Goal: Task Accomplishment & Management: Use online tool/utility

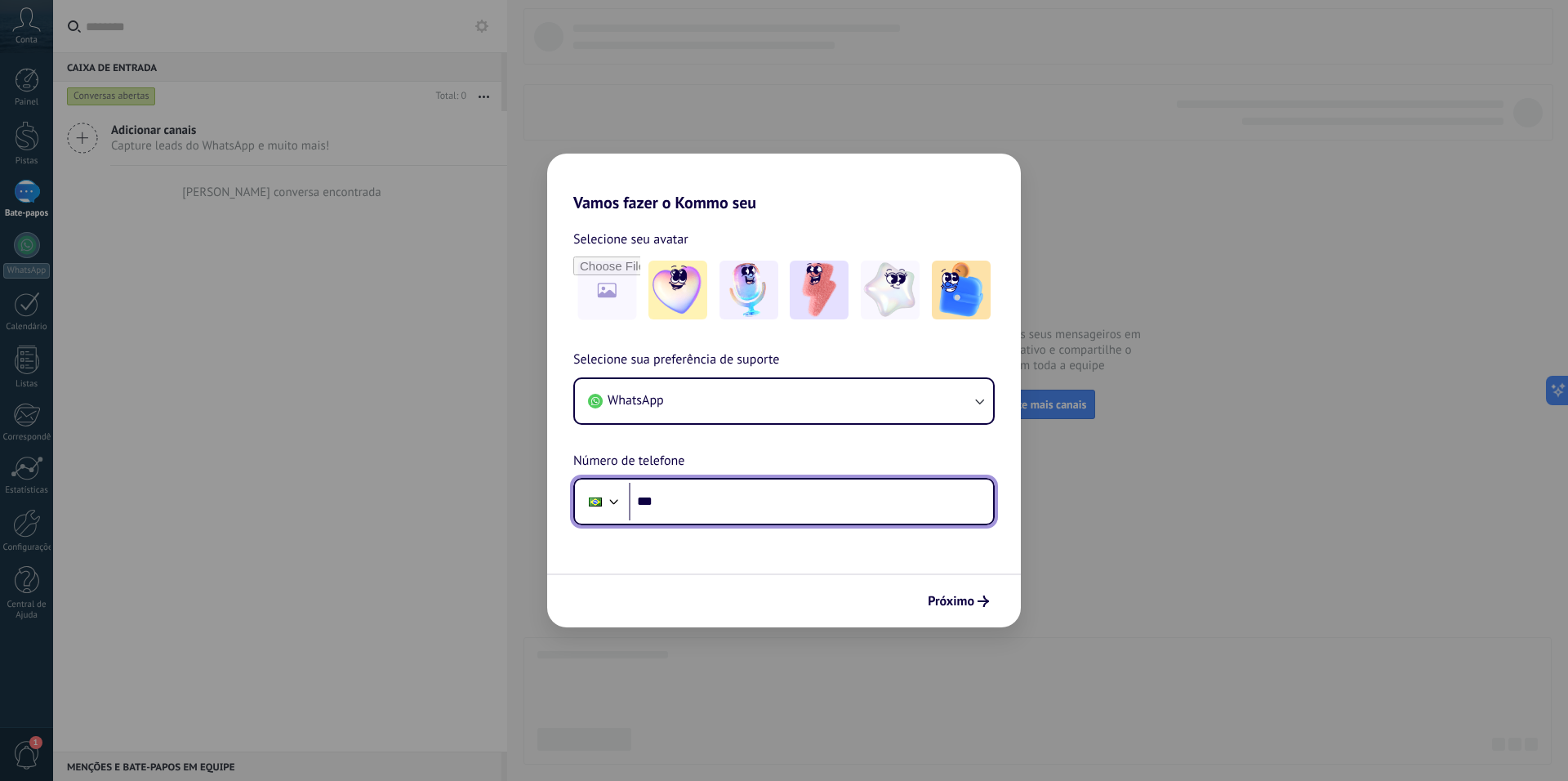
click at [707, 498] on input "***" at bounding box center [810, 501] width 364 height 38
type input "**********"
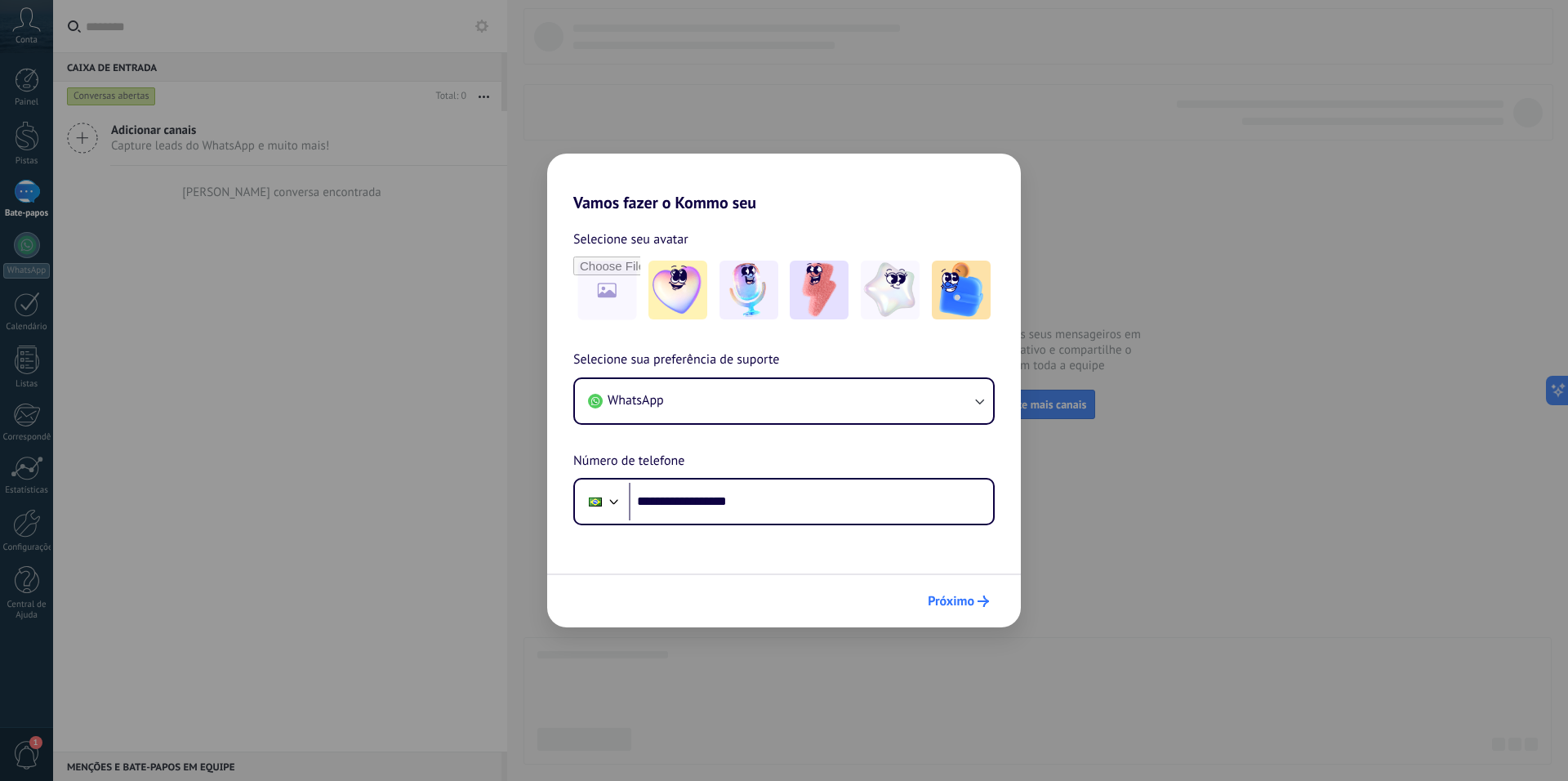
click at [962, 600] on font "Próximo" at bounding box center [951, 600] width 46 height 16
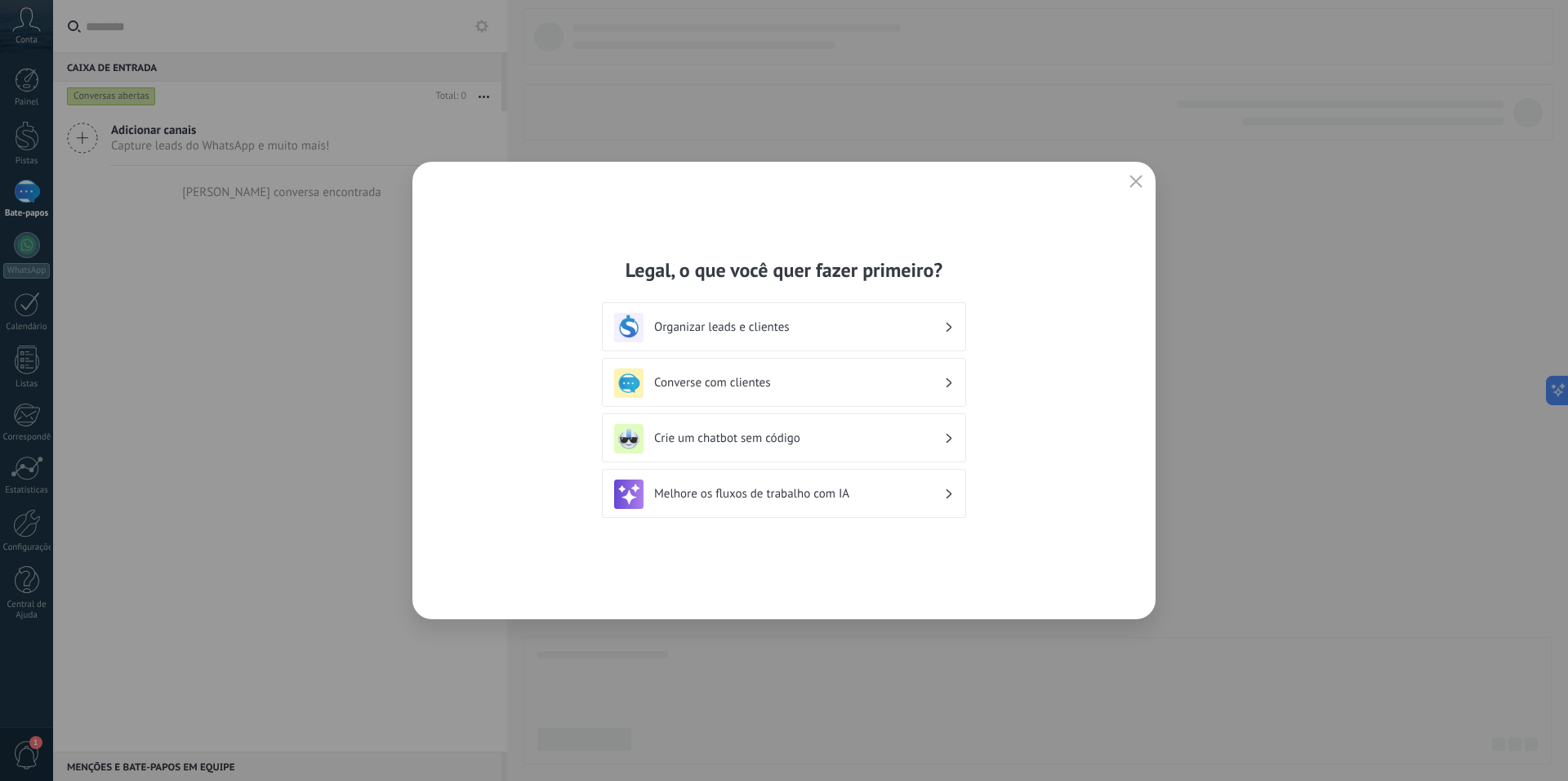
click at [918, 427] on div "Crie um chatbot sem código" at bounding box center [784, 438] width 340 height 29
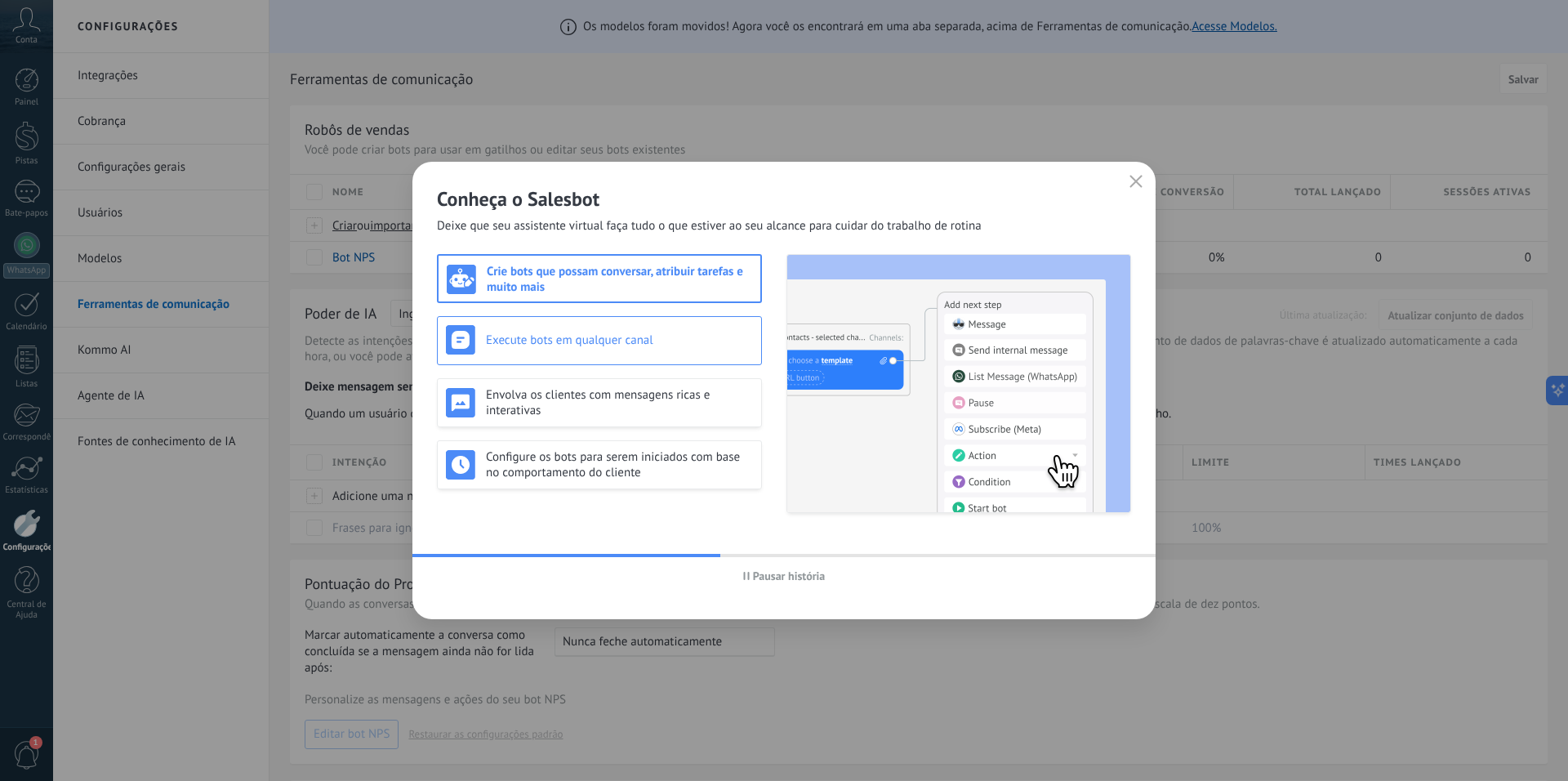
click at [606, 342] on font "Execute bots em qualquer canal" at bounding box center [569, 340] width 167 height 15
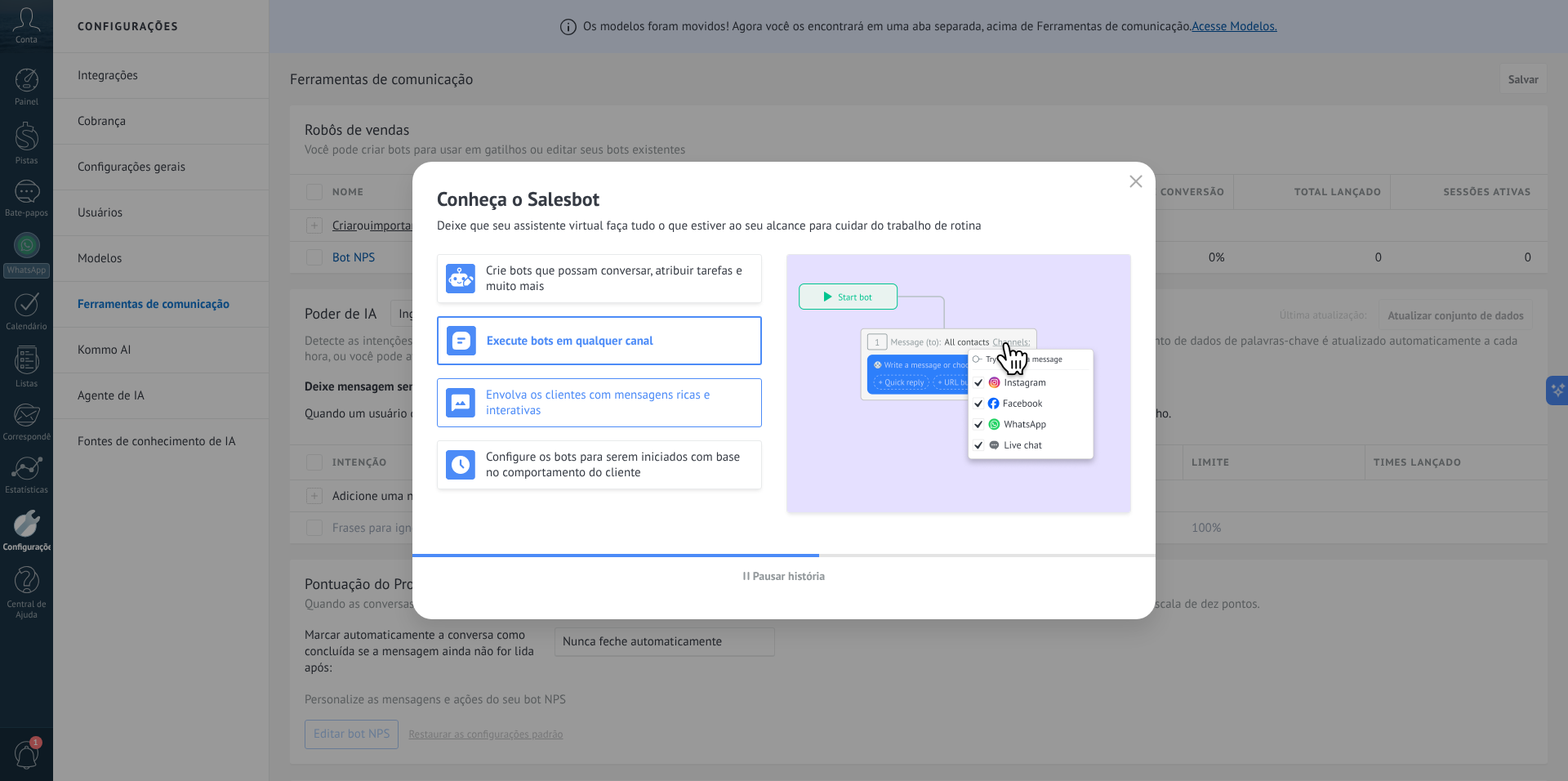
click at [620, 404] on h3 "Envolva os clientes com mensagens ricas e interativas" at bounding box center [620, 402] width 267 height 31
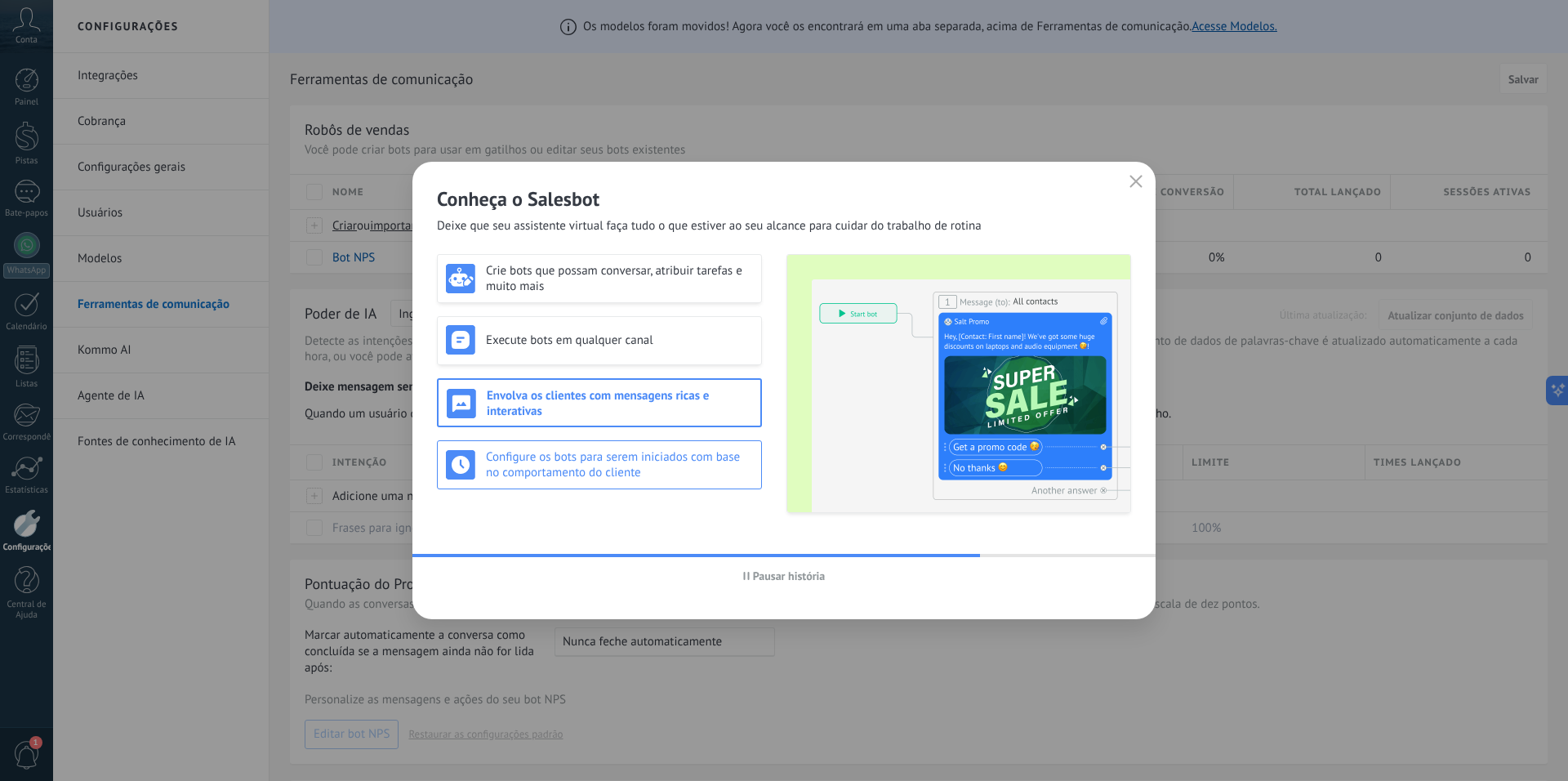
click at [654, 472] on h3 "Configure os bots para serem iniciados com base no comportamento do cliente" at bounding box center [620, 464] width 267 height 31
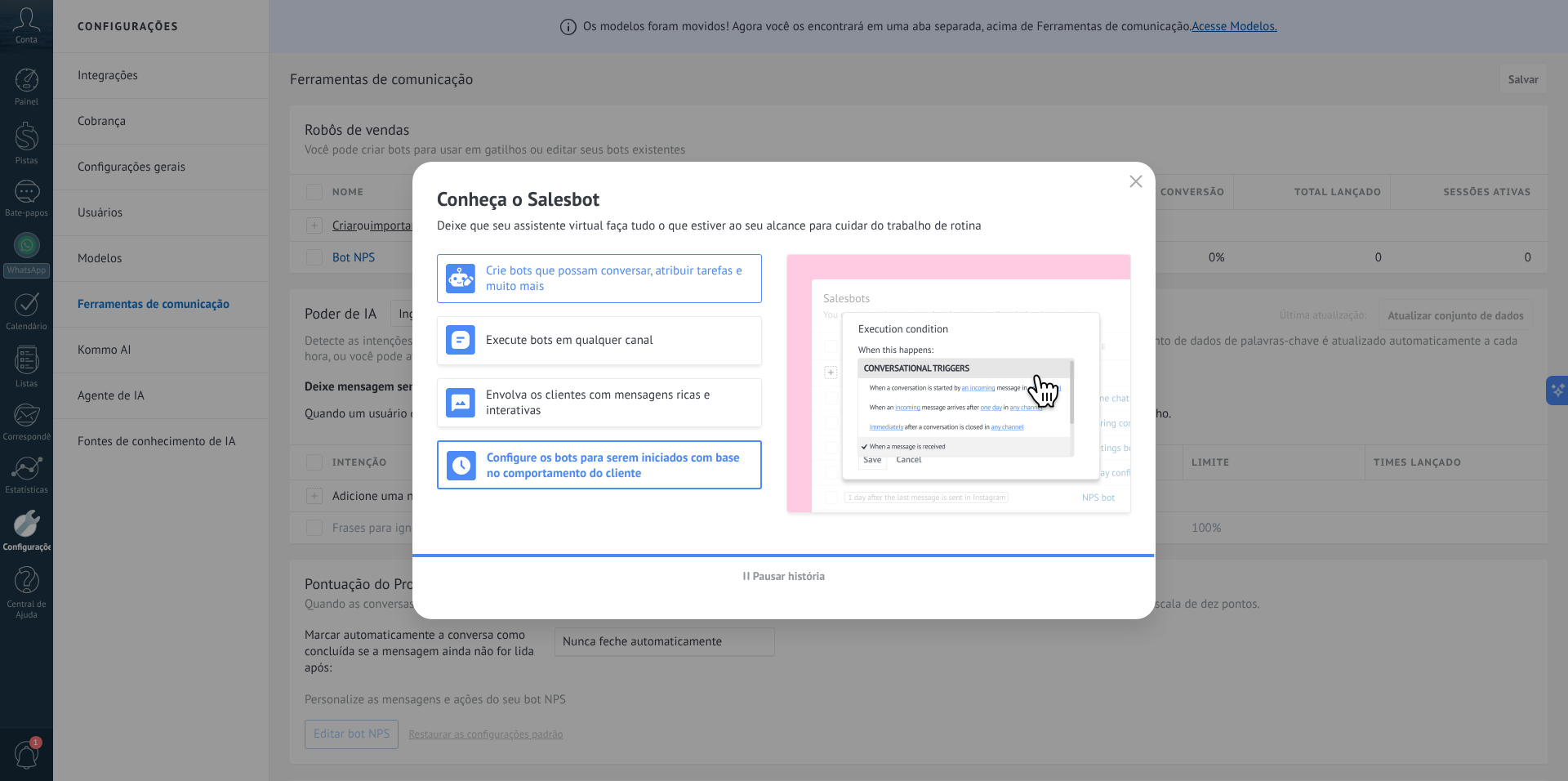
click at [632, 279] on h3 "Crie bots que possam conversar, atribuir tarefas e muito mais" at bounding box center [620, 278] width 267 height 31
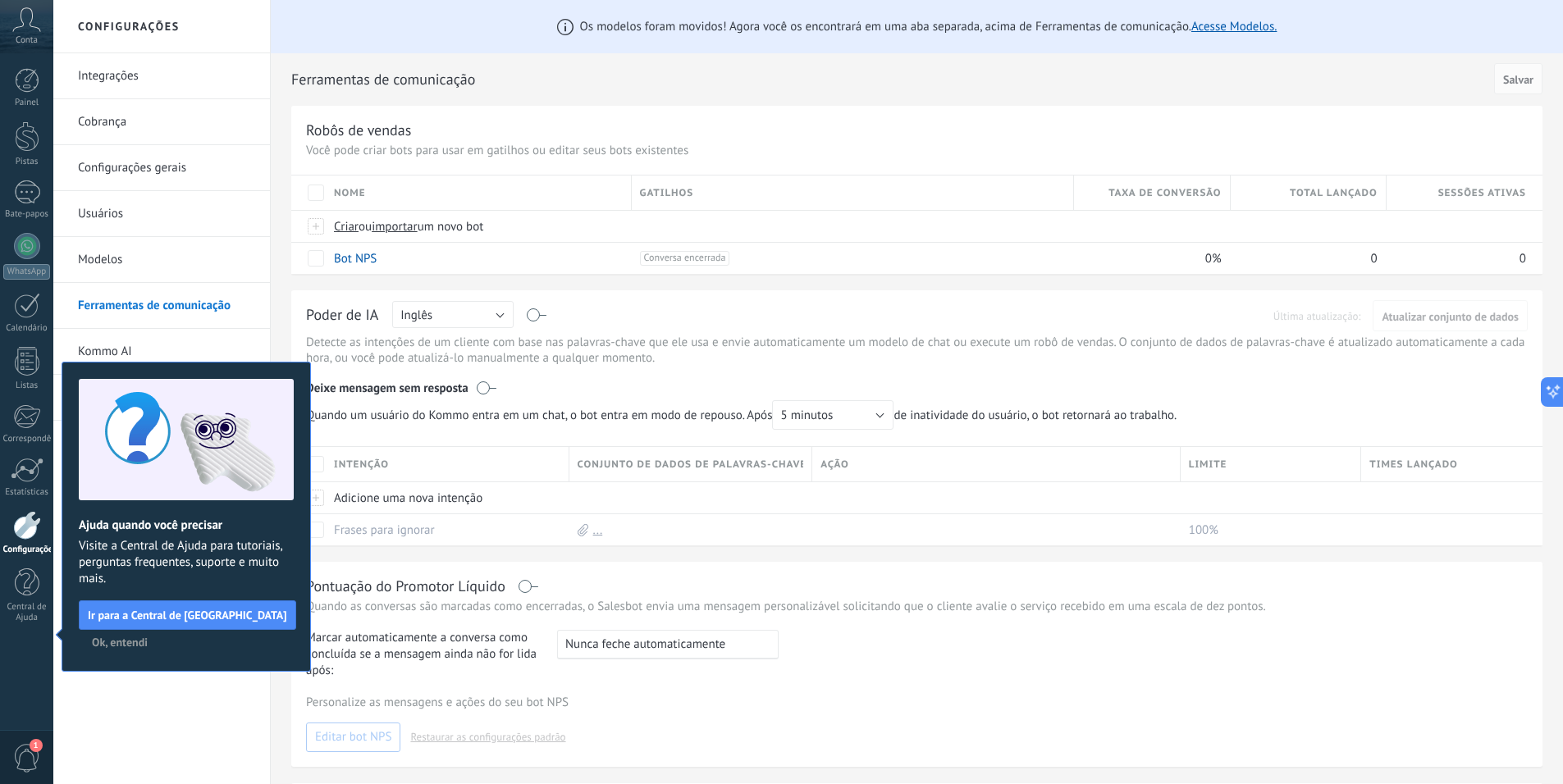
click at [132, 649] on button "Ok, entendi" at bounding box center [120, 641] width 71 height 24
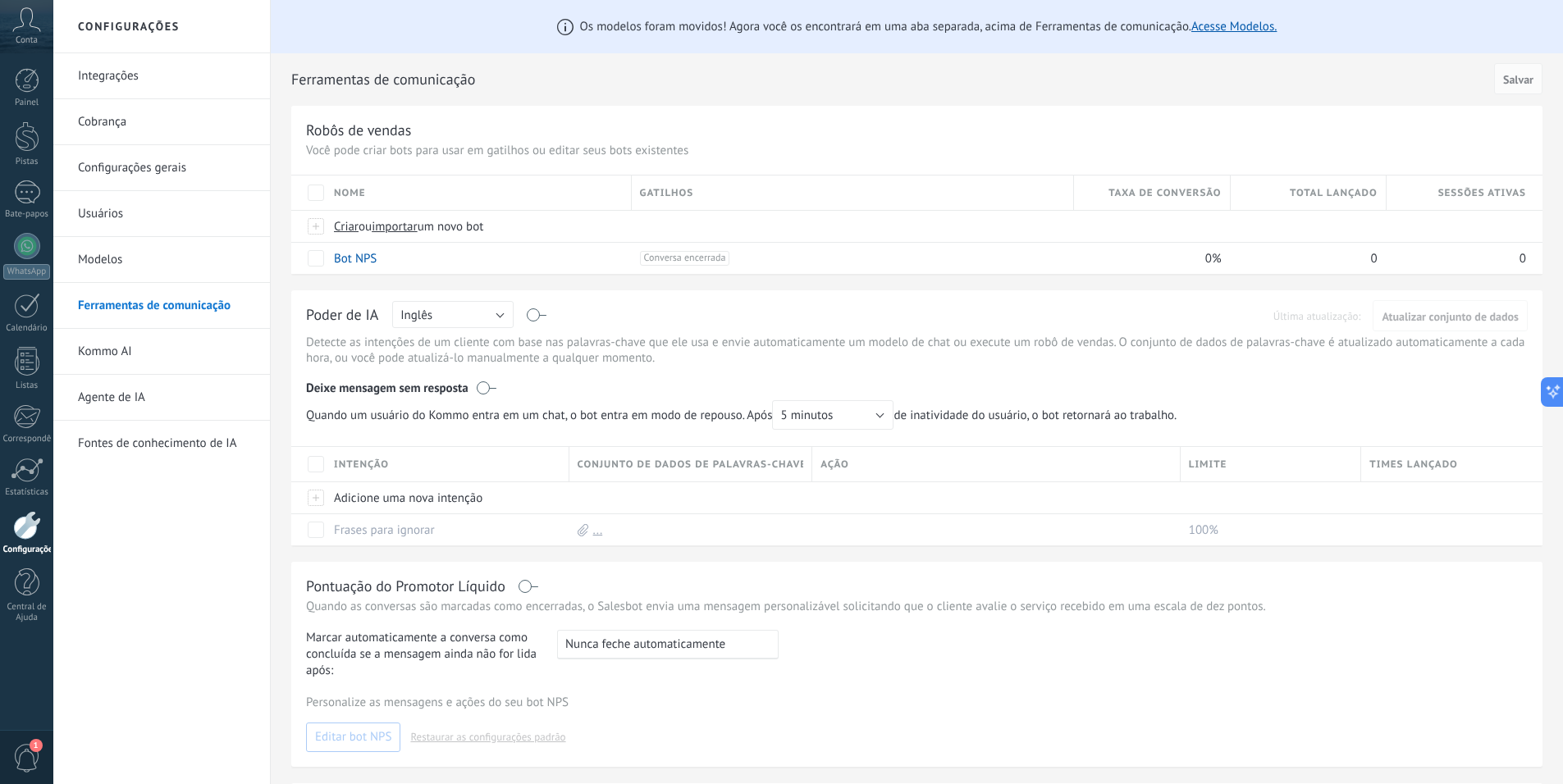
click at [24, 30] on icon at bounding box center [27, 19] width 29 height 24
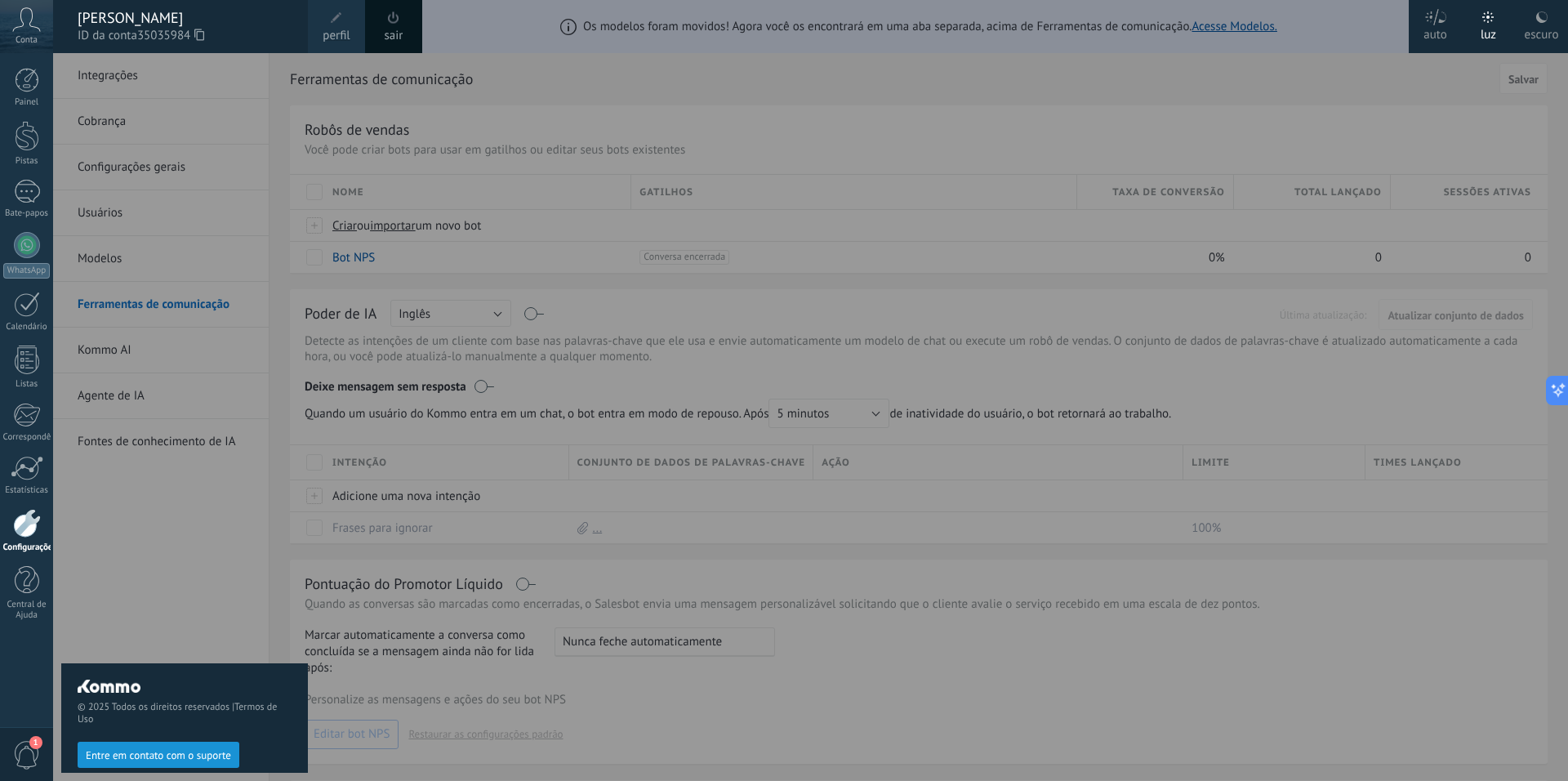
click at [625, 460] on div at bounding box center [837, 390] width 1568 height 781
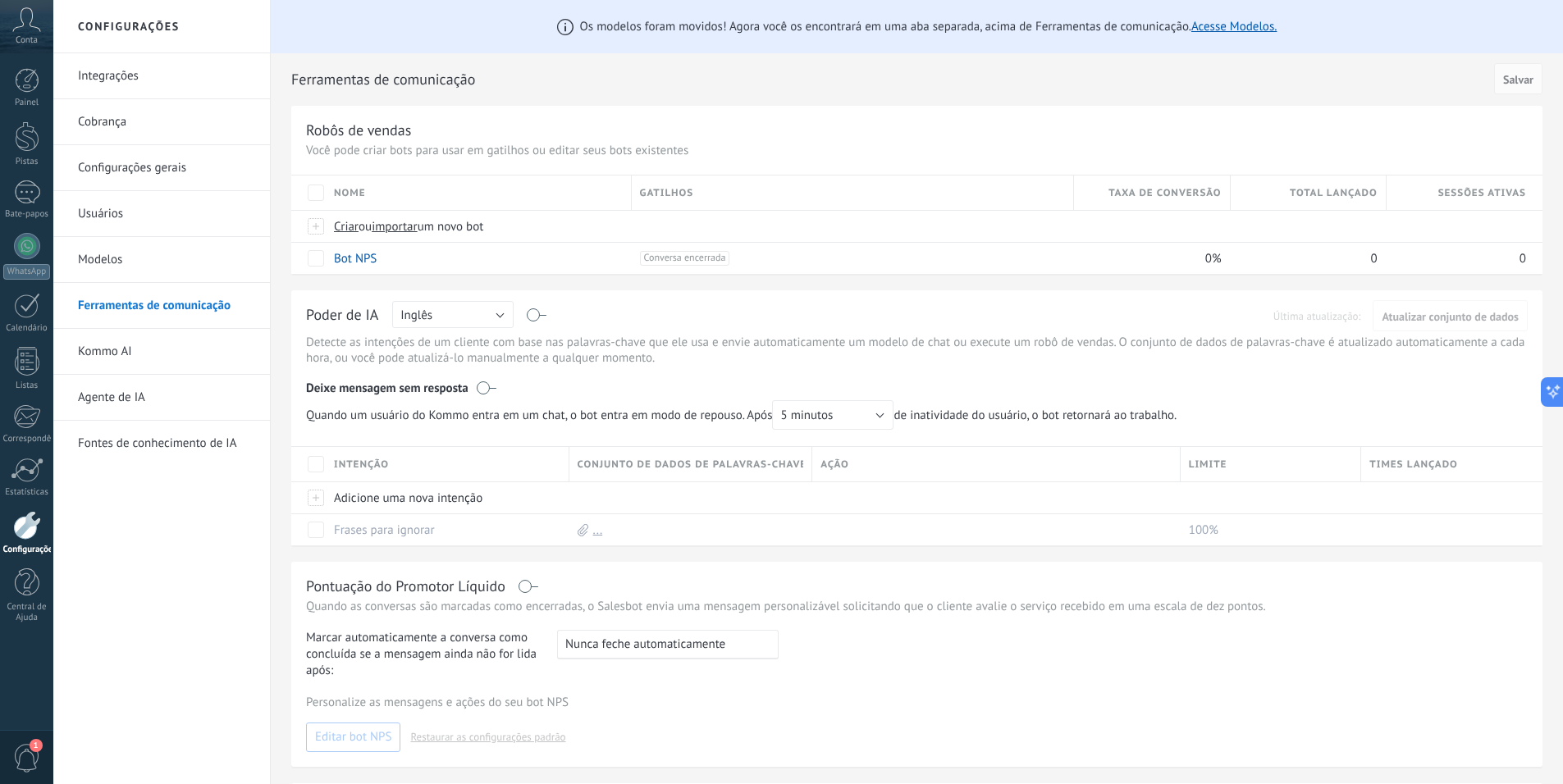
click at [117, 72] on font "Integrações" at bounding box center [108, 76] width 61 height 15
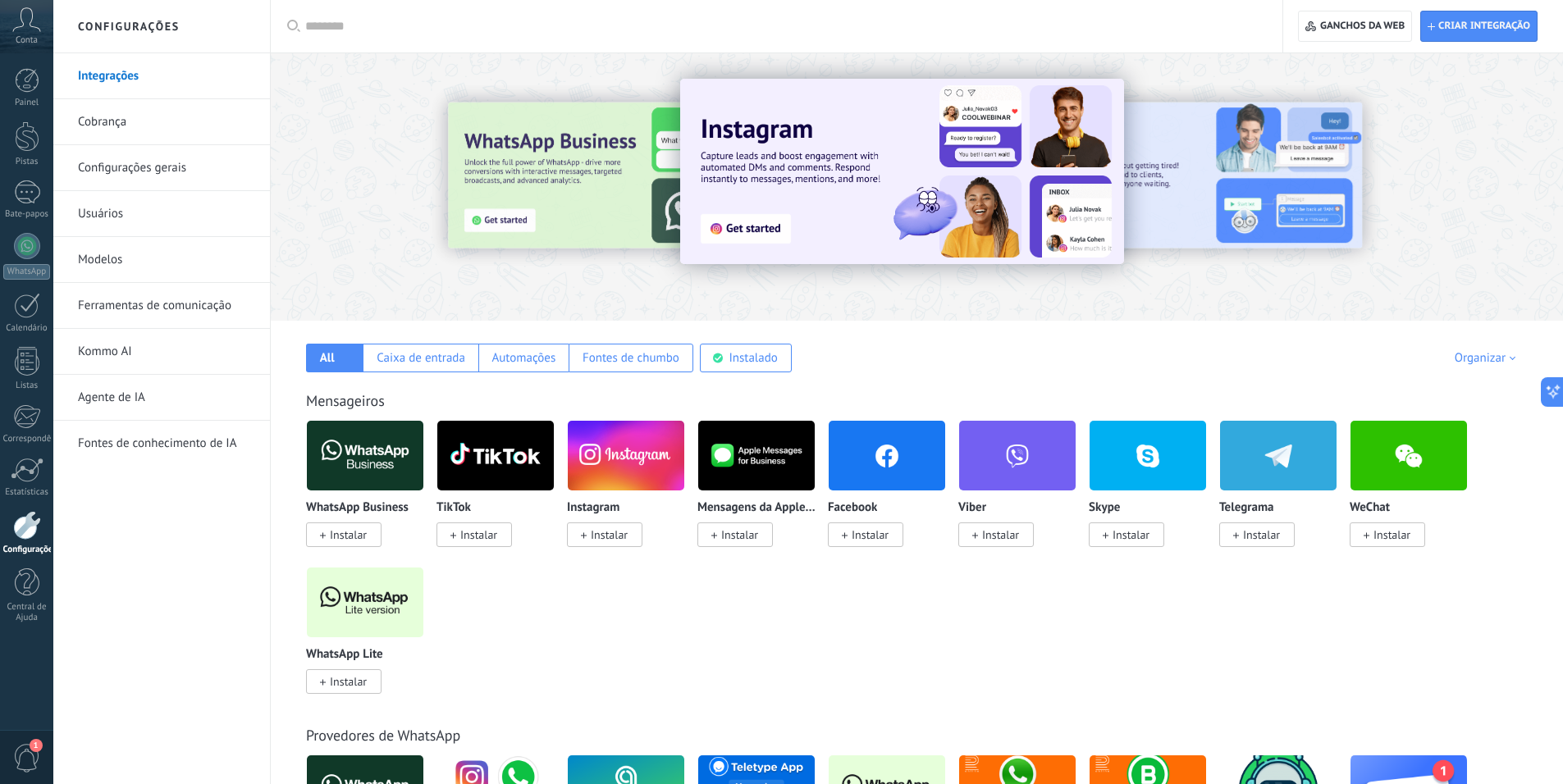
click at [345, 540] on font "Instalar" at bounding box center [349, 534] width 37 height 14
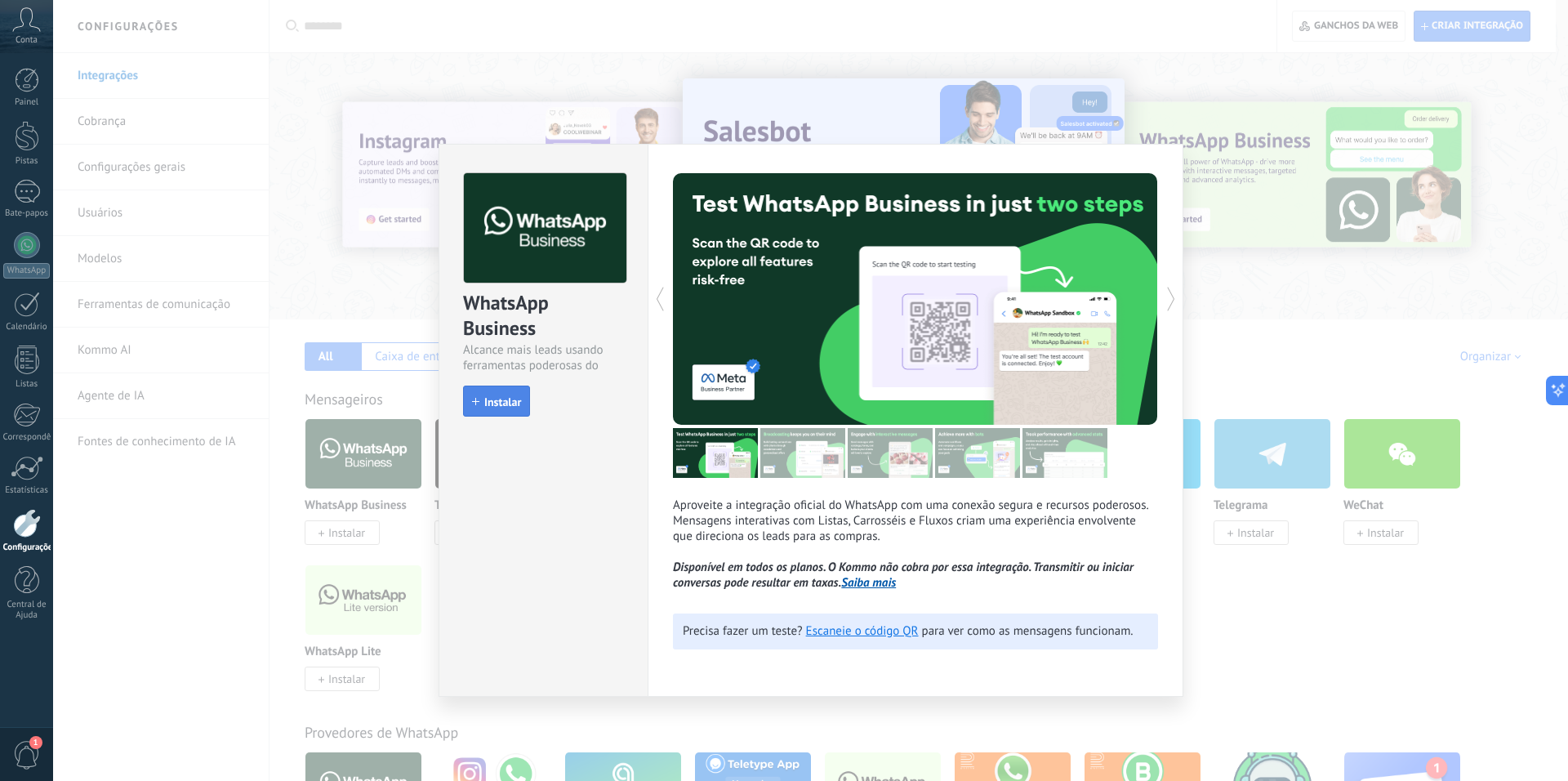
click at [505, 401] on font "Instalar" at bounding box center [503, 401] width 37 height 14
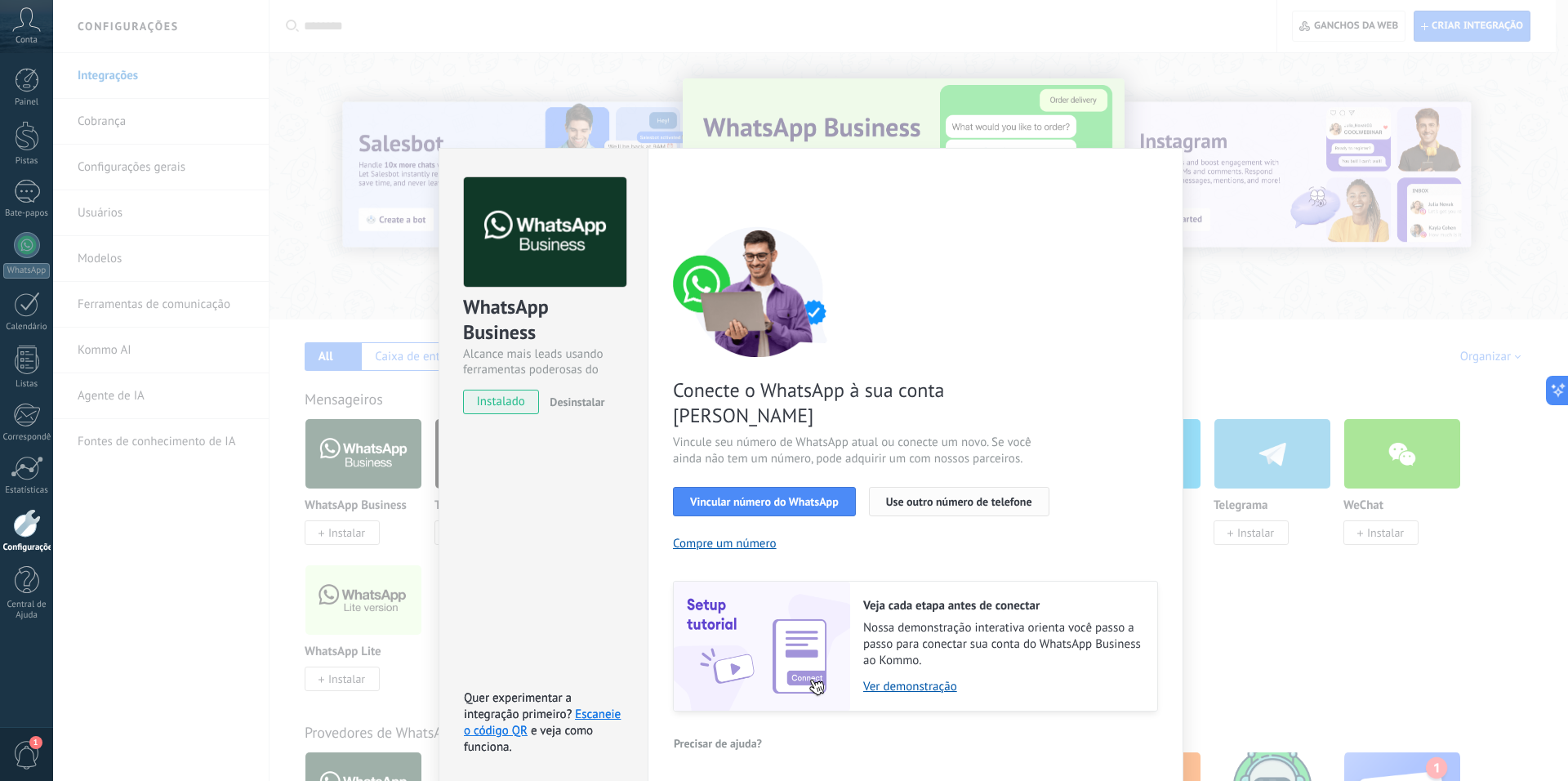
click at [990, 494] on font "Use outro número de telefone" at bounding box center [959, 501] width 146 height 14
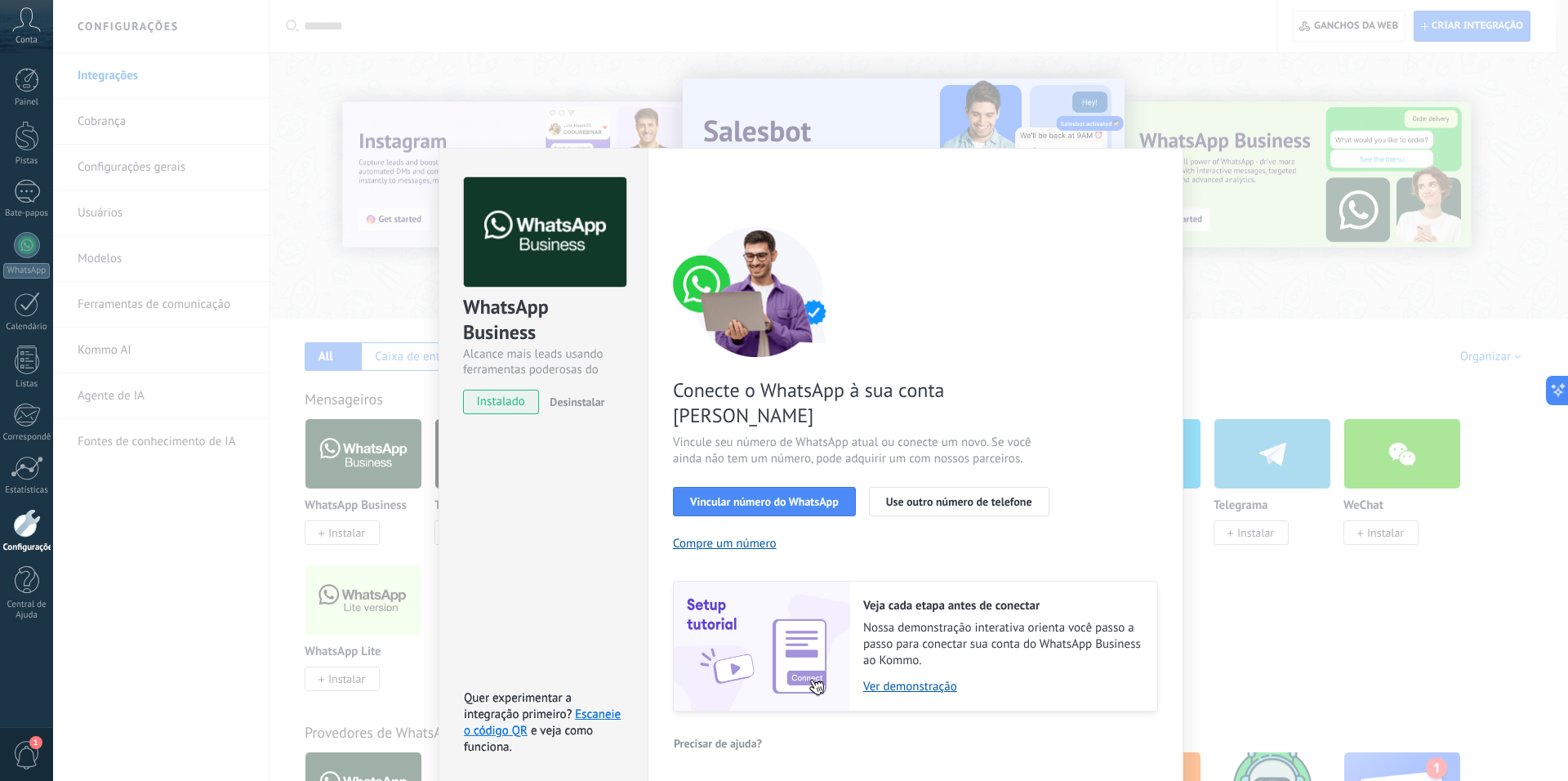
drag, startPoint x: 1307, startPoint y: 659, endPoint x: 1289, endPoint y: 661, distance: 18.1
click at [1307, 660] on div "WhatsApp Business Alcance mais leads usando ferramentas poderosas do WhatsApp i…" at bounding box center [810, 390] width 1515 height 781
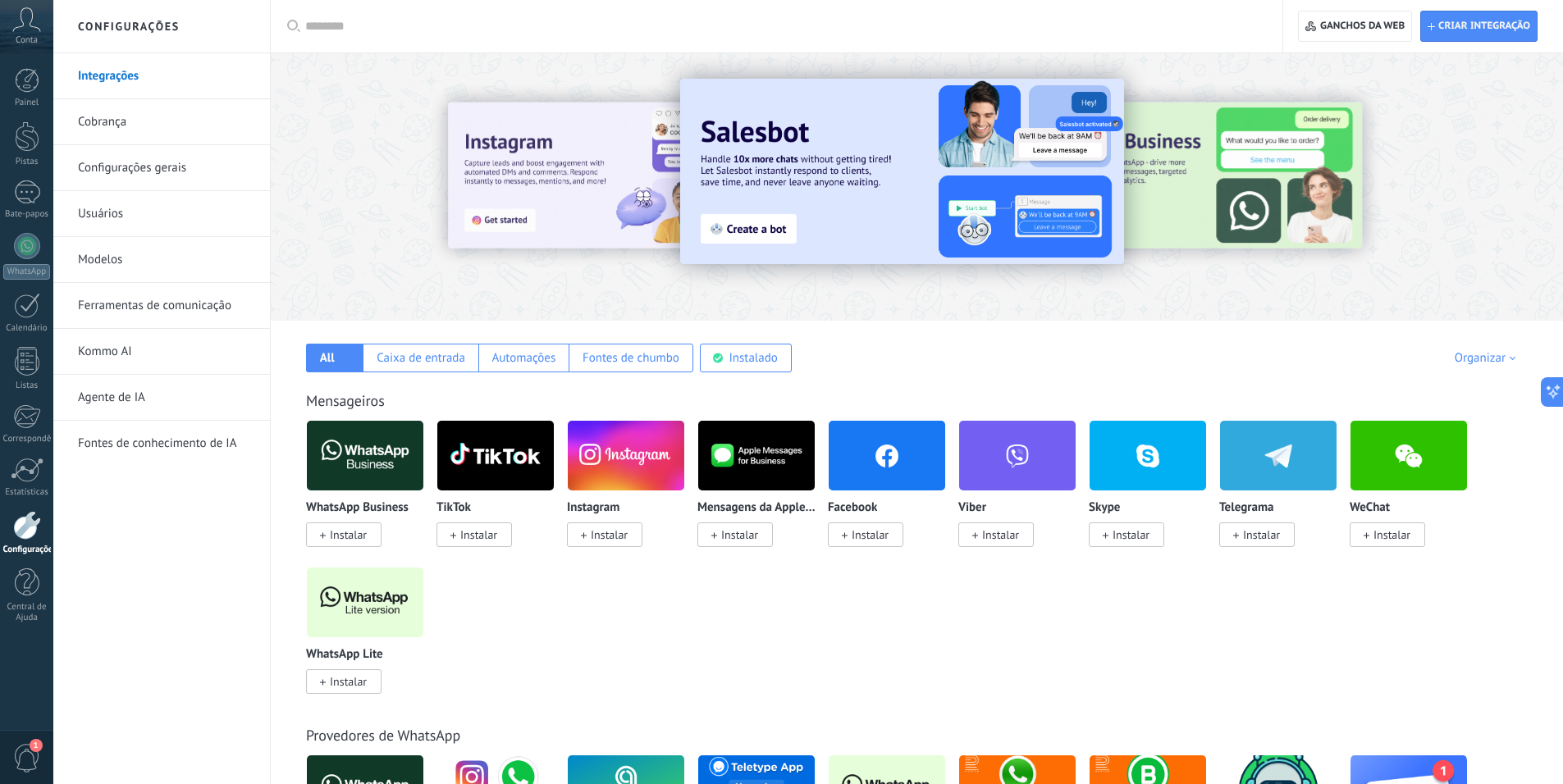
click at [116, 359] on font "Kommo AI" at bounding box center [105, 351] width 54 height 15
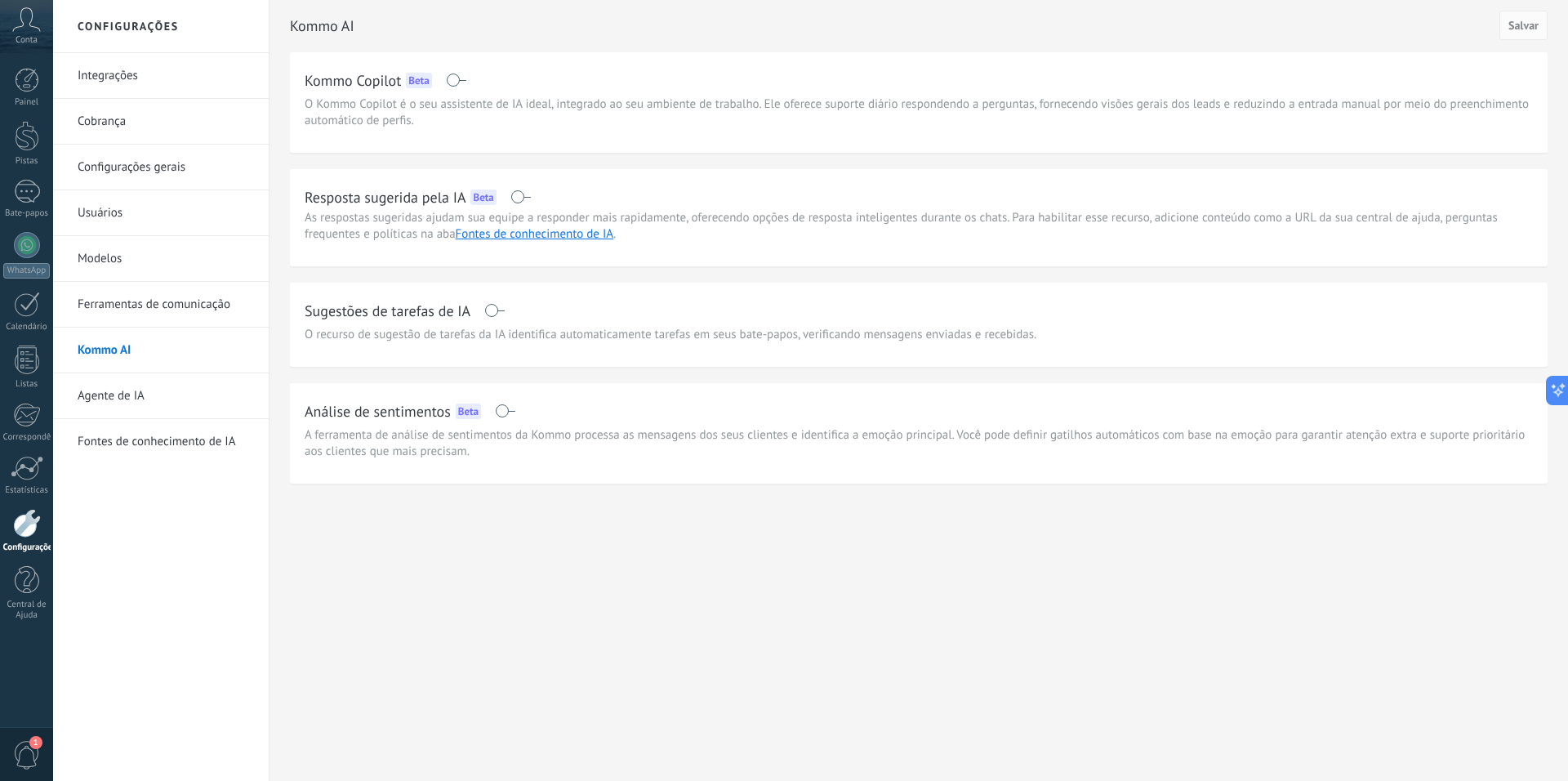
click at [129, 396] on font "Agente de IA" at bounding box center [111, 395] width 67 height 15
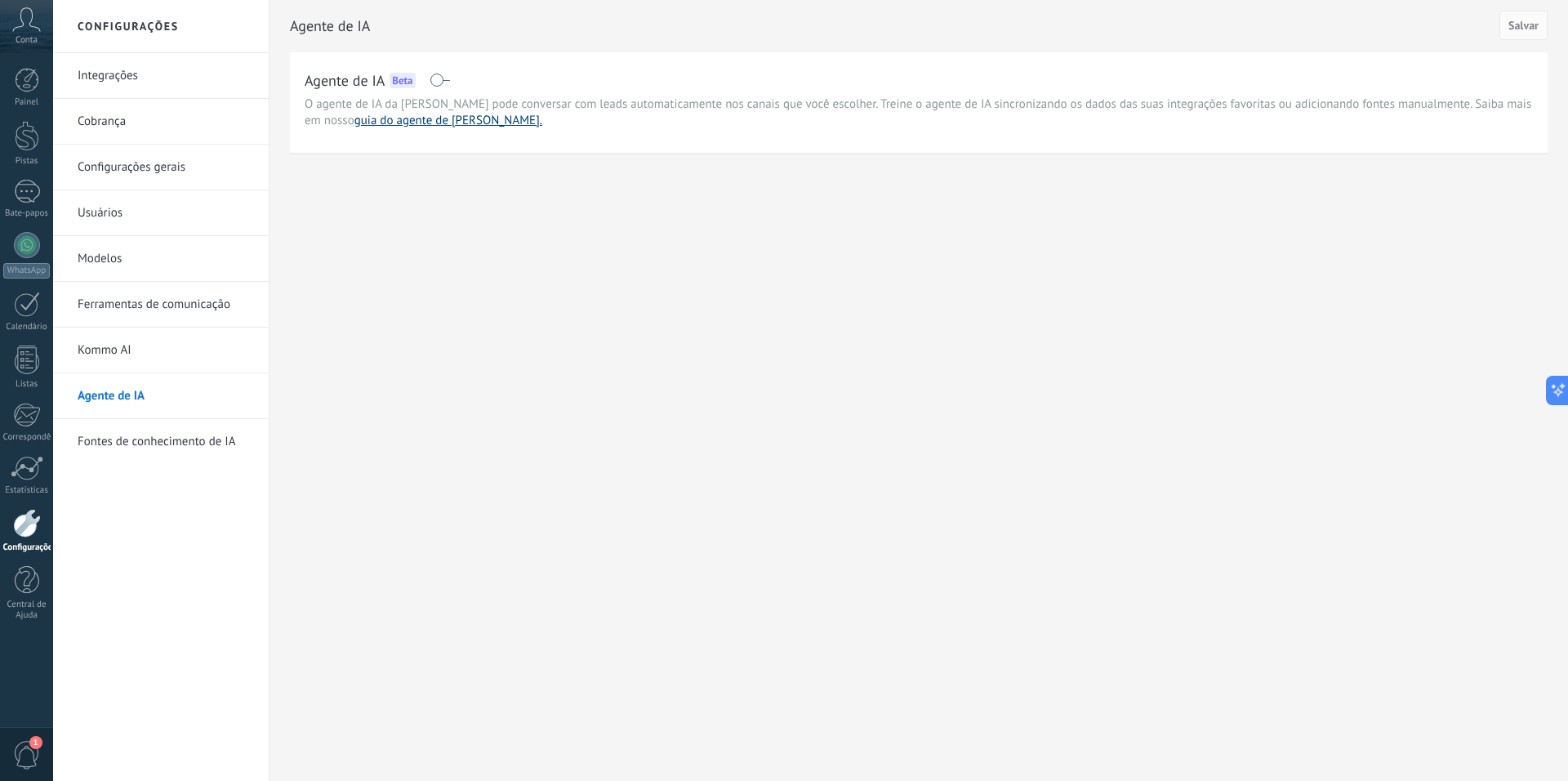
click at [412, 123] on font "guia do agente de [PERSON_NAME]." at bounding box center [448, 120] width 187 height 15
